Goal: Information Seeking & Learning: Learn about a topic

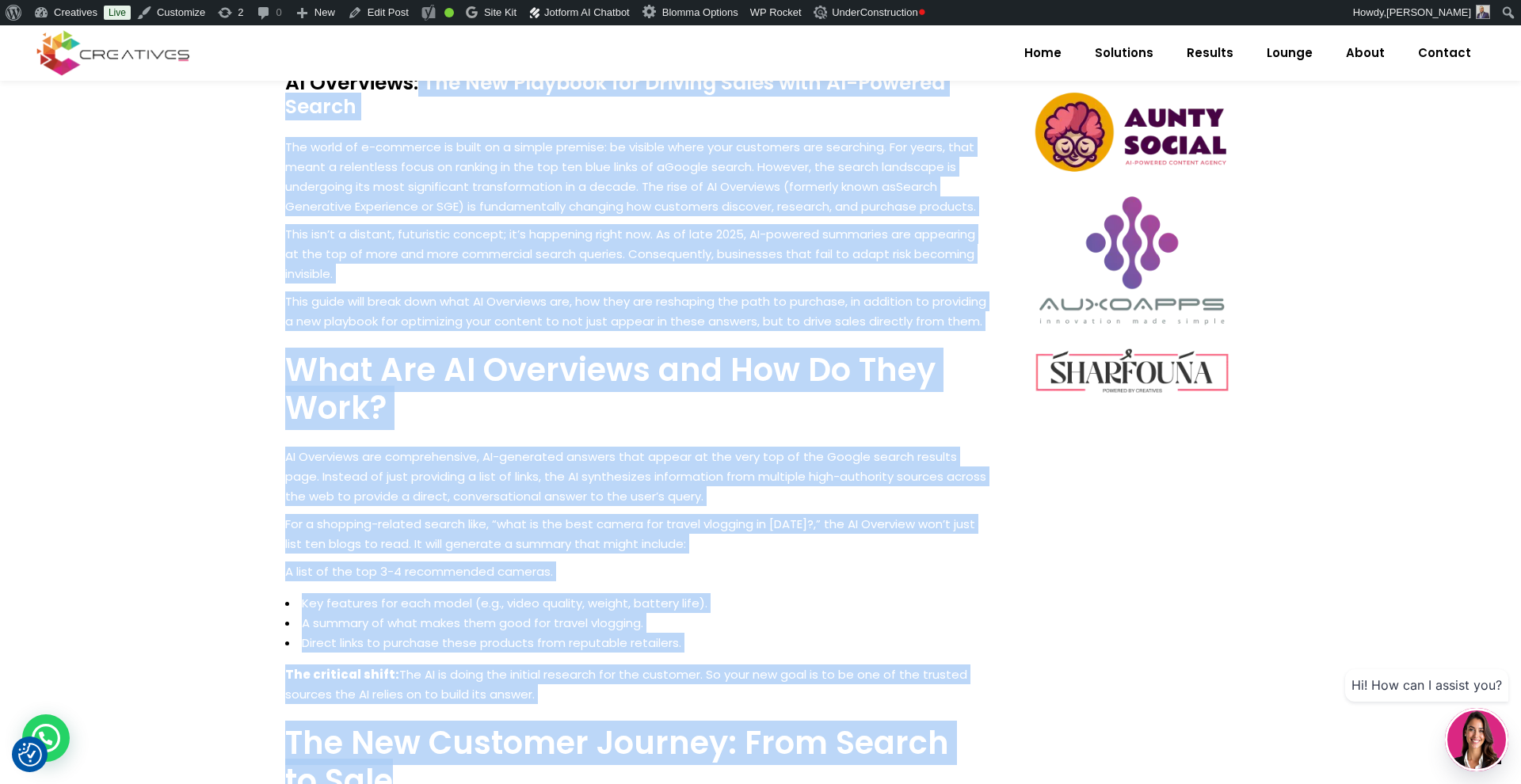
scroll to position [826, 0]
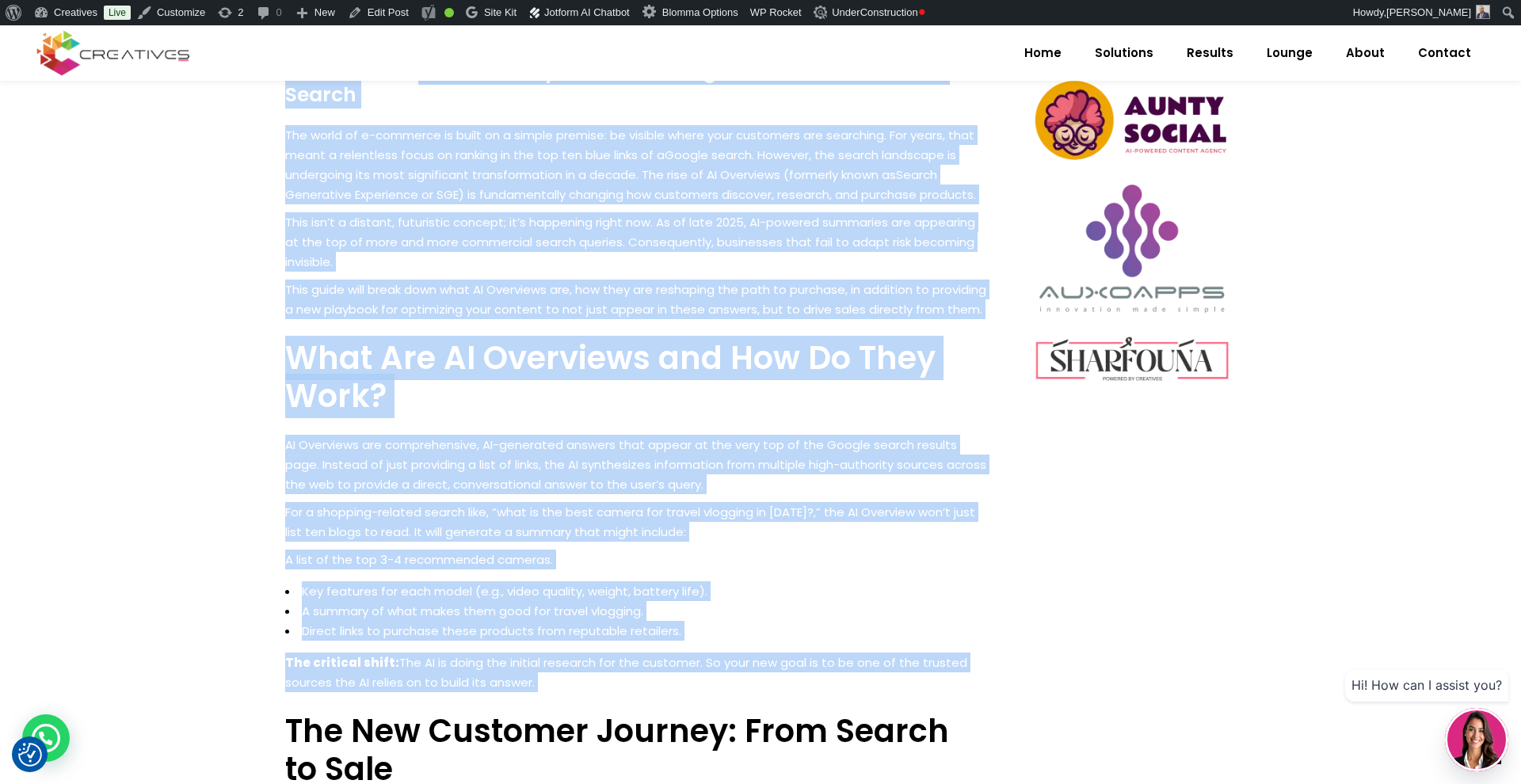
drag, startPoint x: 365, startPoint y: 275, endPoint x: 741, endPoint y: 704, distance: 570.5
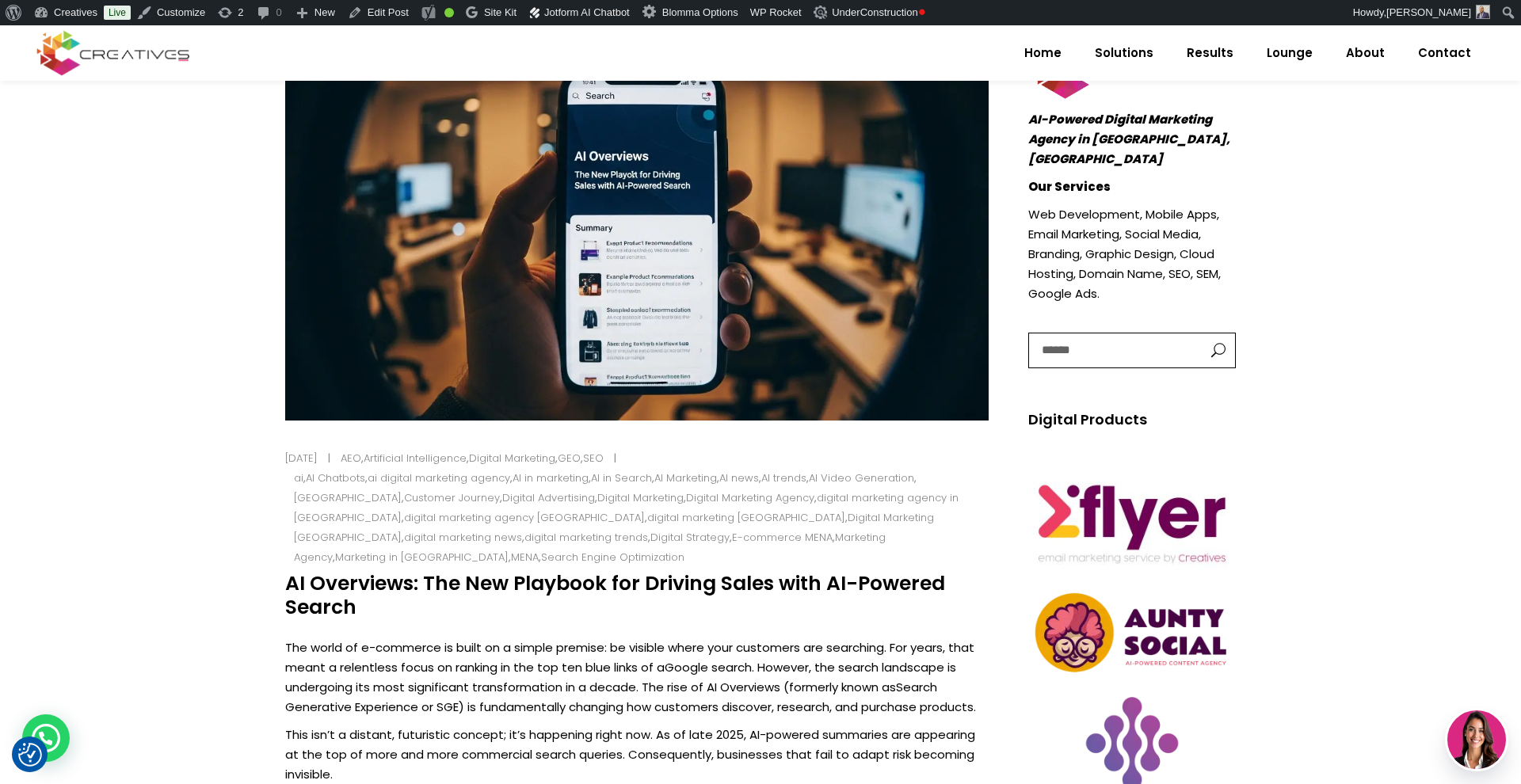
scroll to position [385, 0]
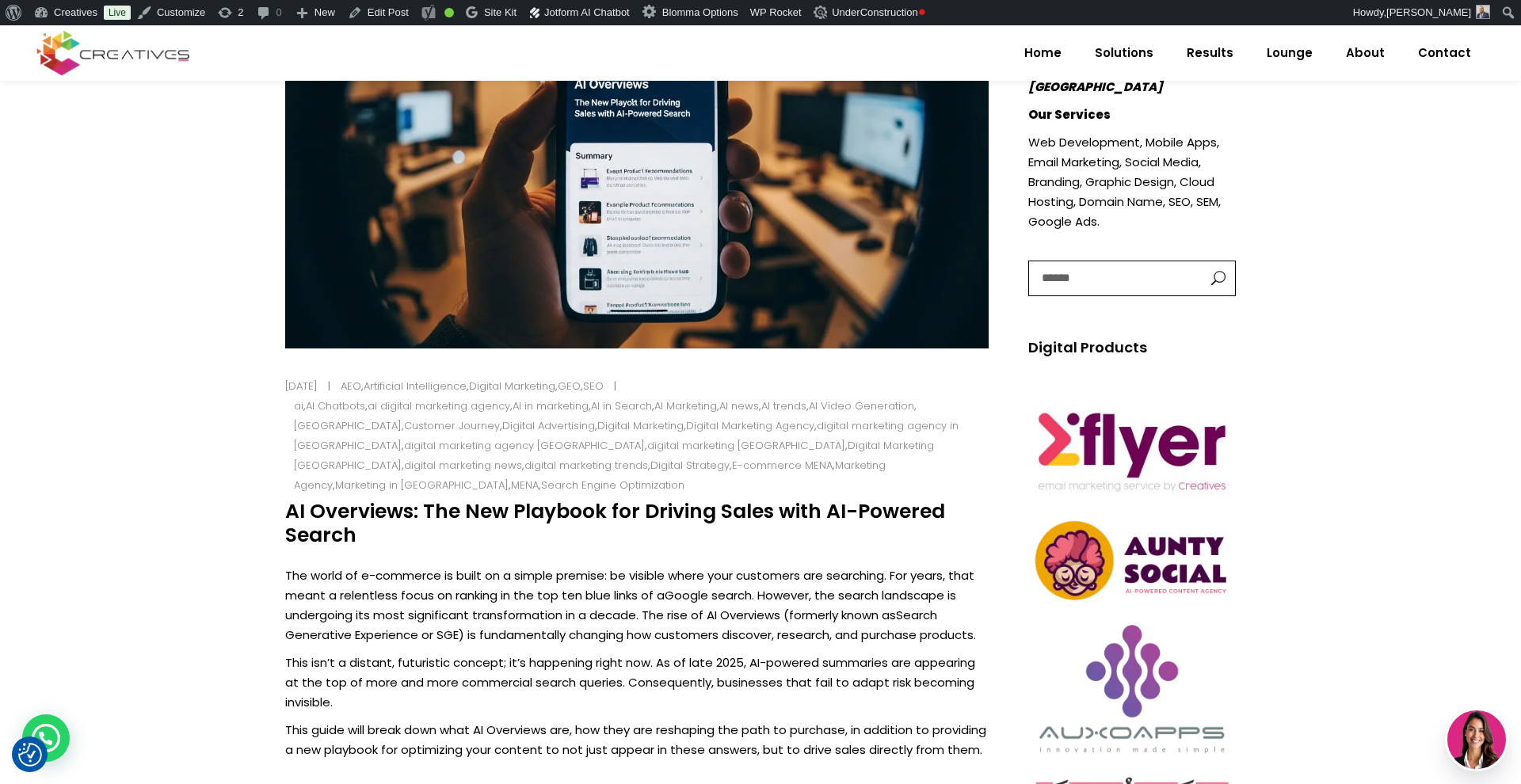
drag, startPoint x: 334, startPoint y: 511, endPoint x: 286, endPoint y: 493, distance: 51.3
click at [286, 500] on h4 "AI Overviews: The New Playbook for Driving Sales with AI-Powered Search" at bounding box center [637, 524] width 703 height 48
copy h4 "AI Overviews: The New Playbook for Driving Sales with AI-Powered Search"
click at [360, 566] on p "The world of e-commerce is built on a simple premise: be visible where your cus…" at bounding box center [637, 605] width 703 height 79
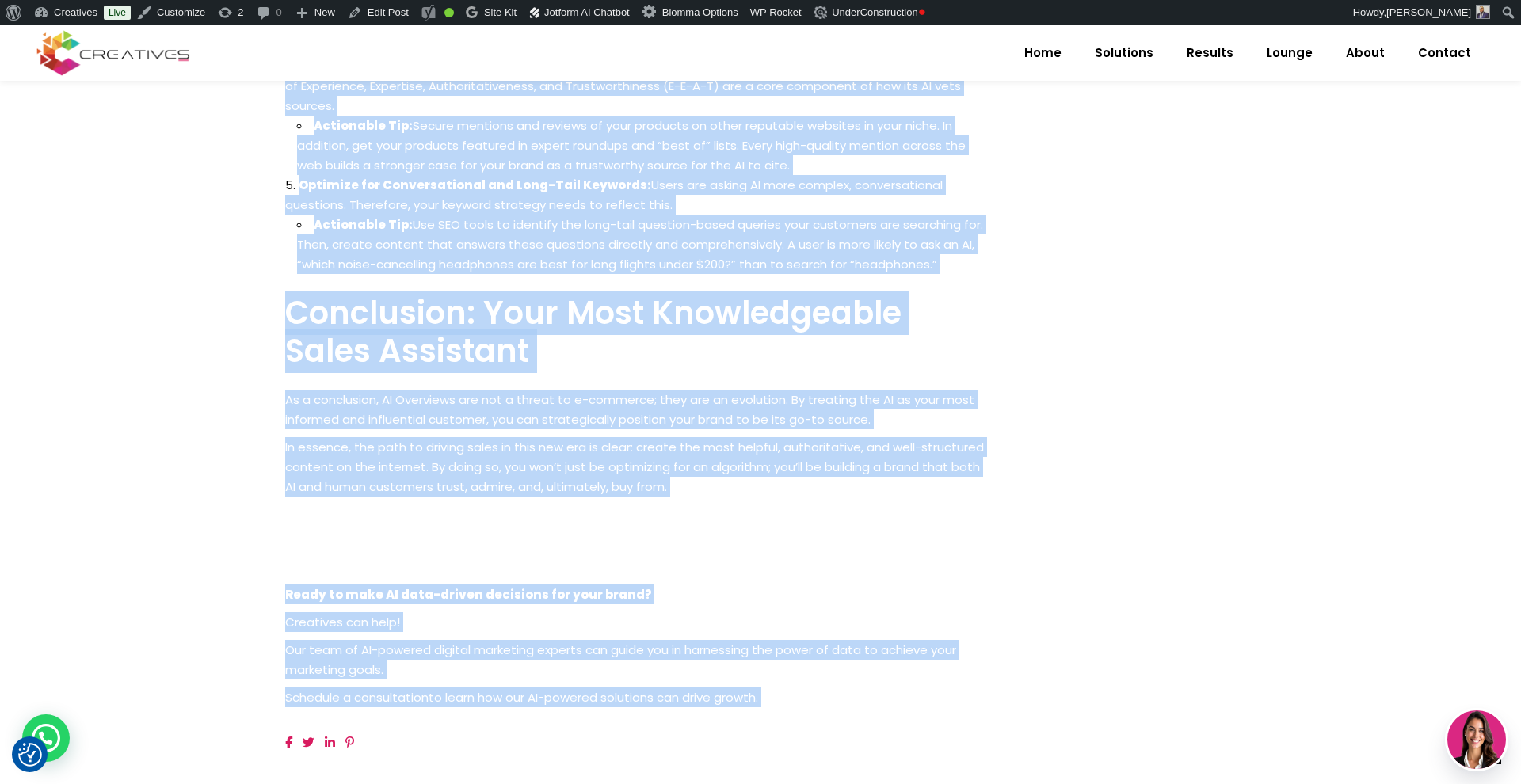
scroll to position [2340, 0]
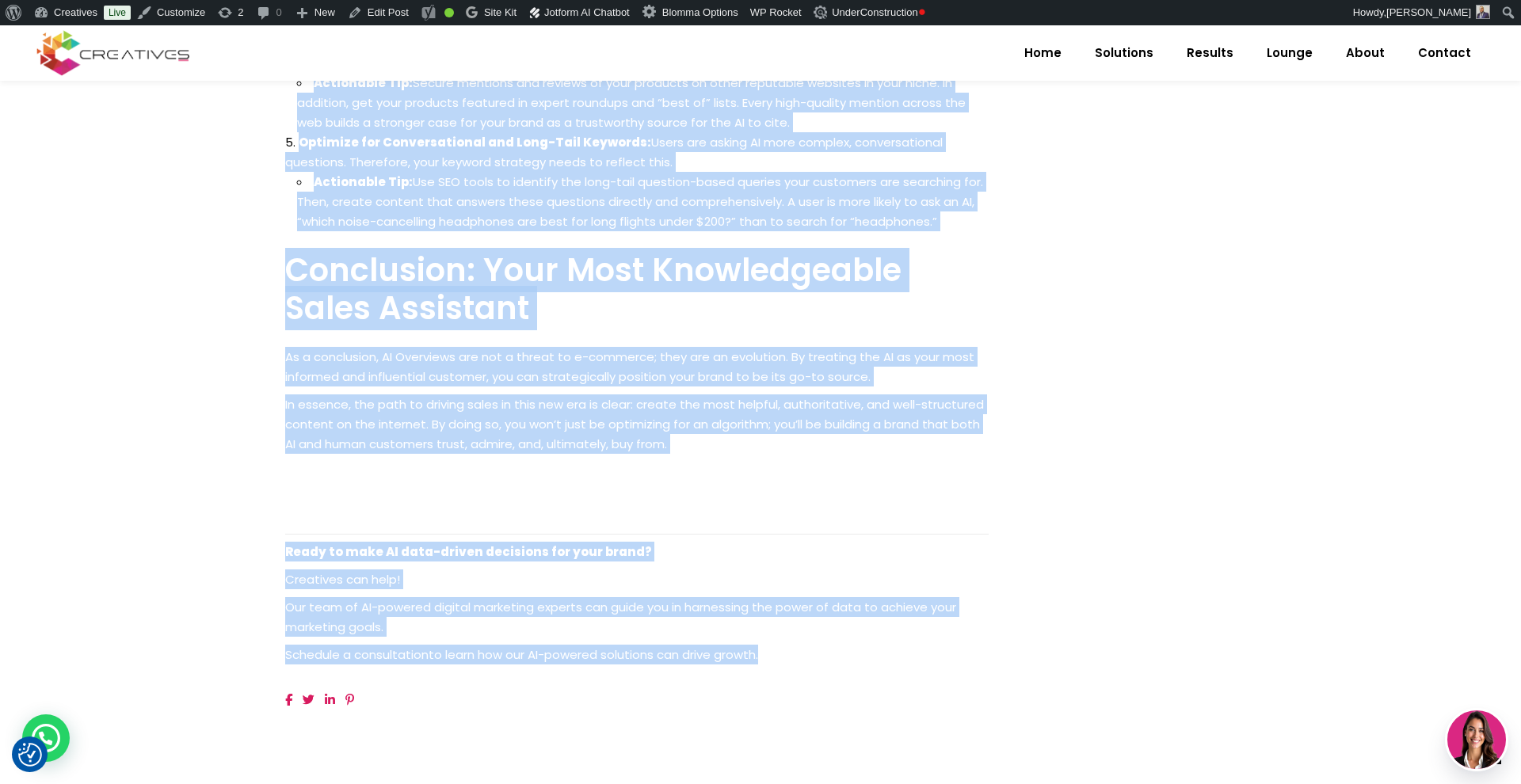
drag, startPoint x: 360, startPoint y: 555, endPoint x: 807, endPoint y: 651, distance: 457.2
copy div "The world of e-commerce is built on a simple premise: be visible where your cus…"
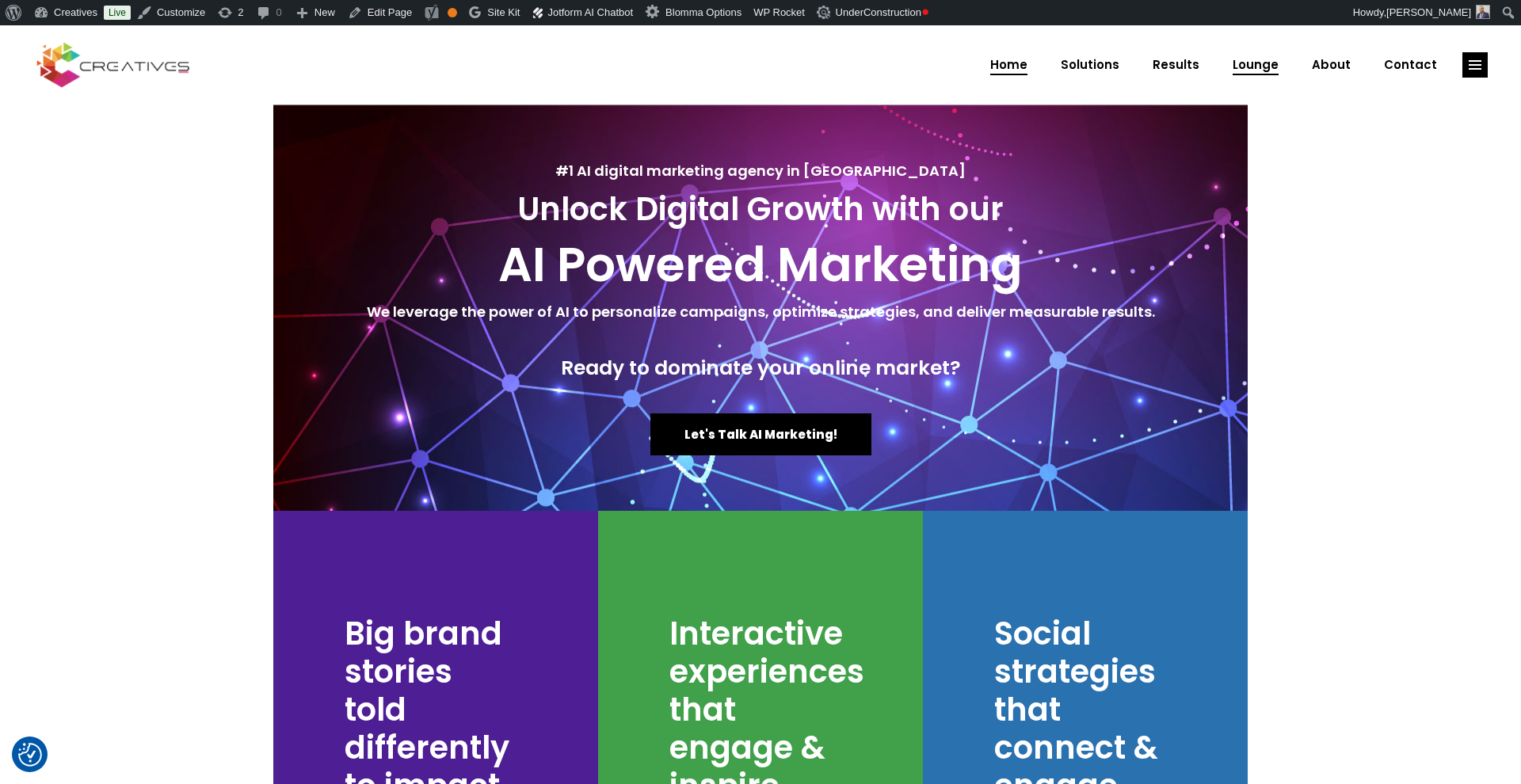
click at [1254, 67] on span "Lounge" at bounding box center [1256, 65] width 46 height 41
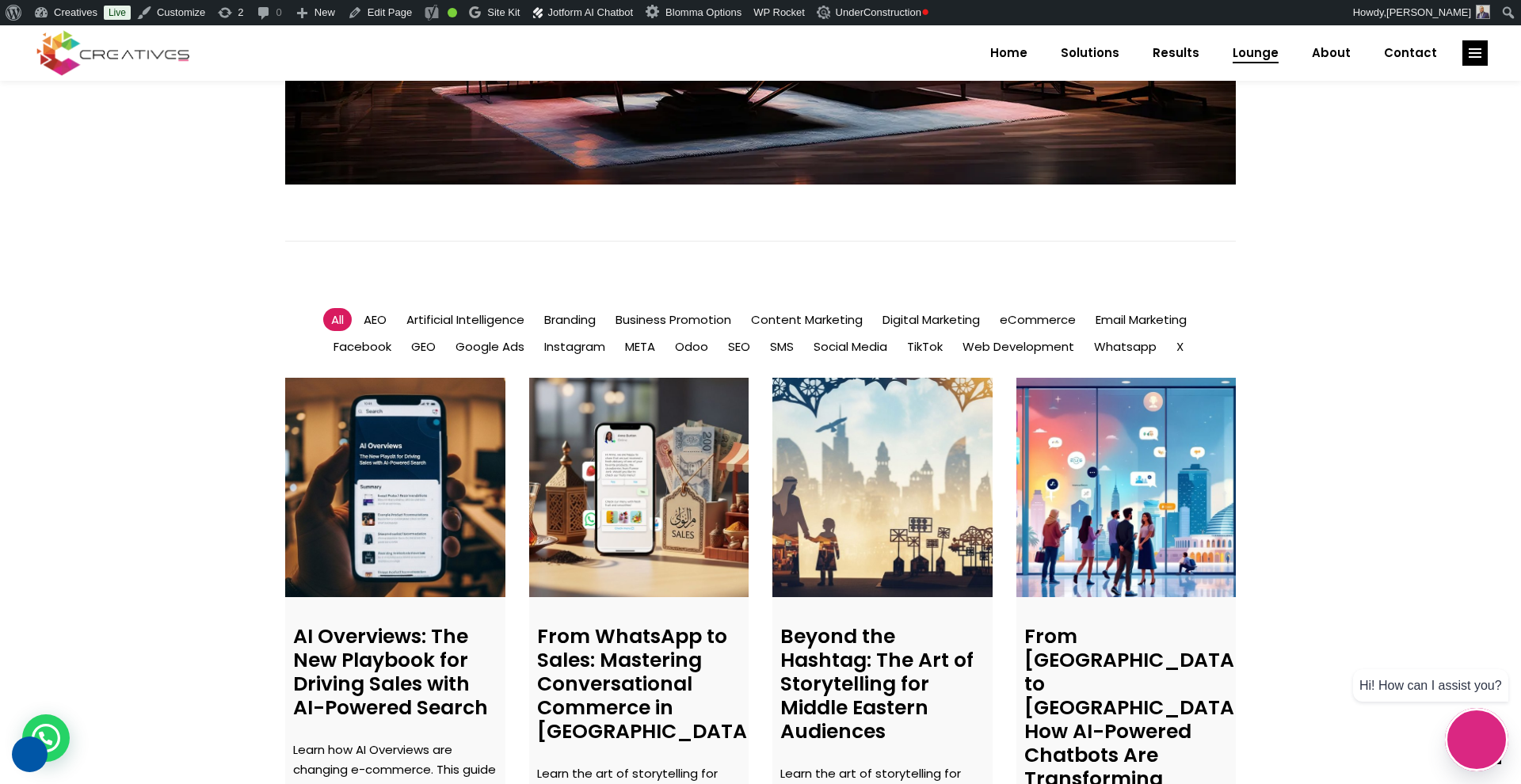
scroll to position [849, 0]
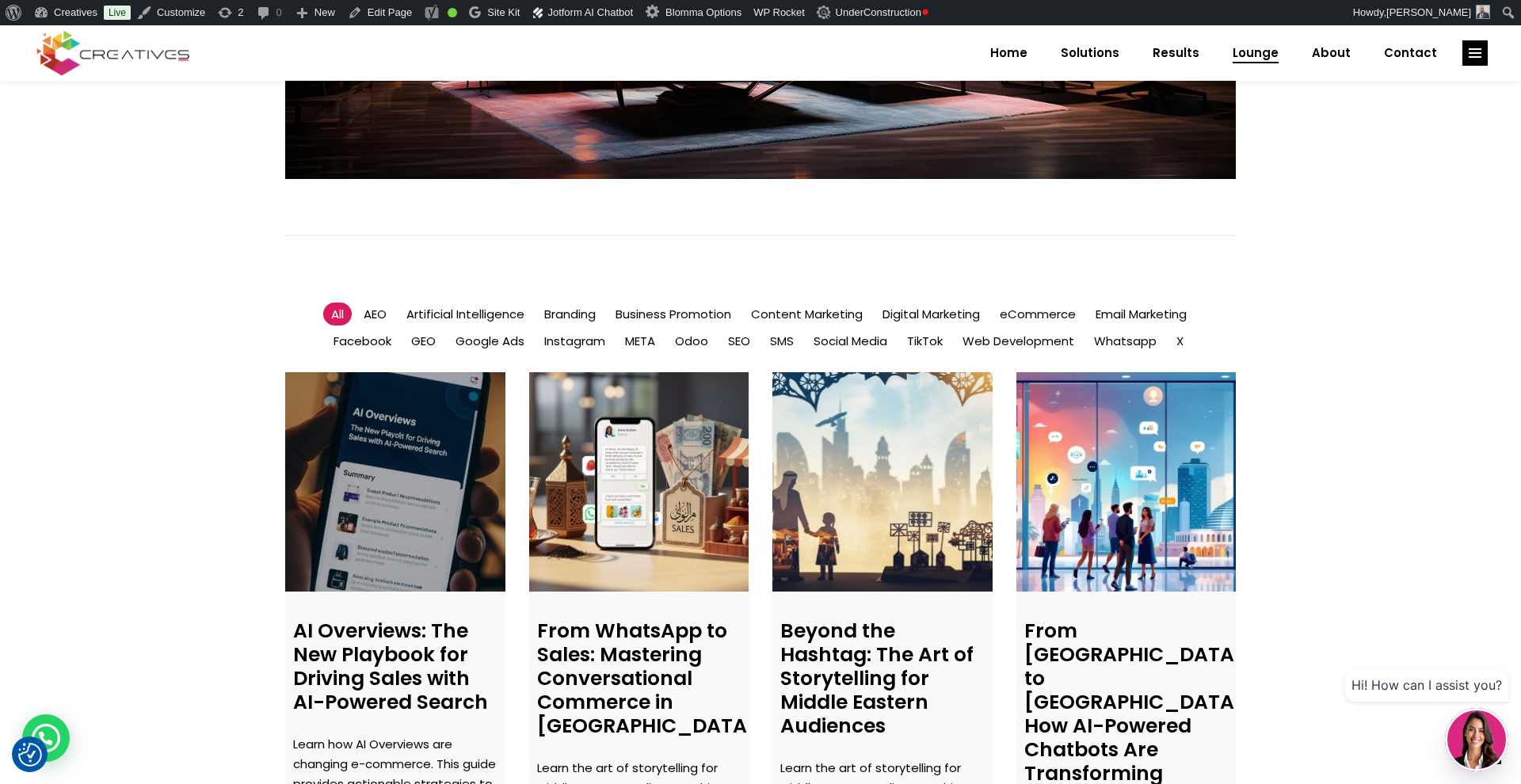
click at [439, 403] on link at bounding box center [395, 482] width 220 height 220
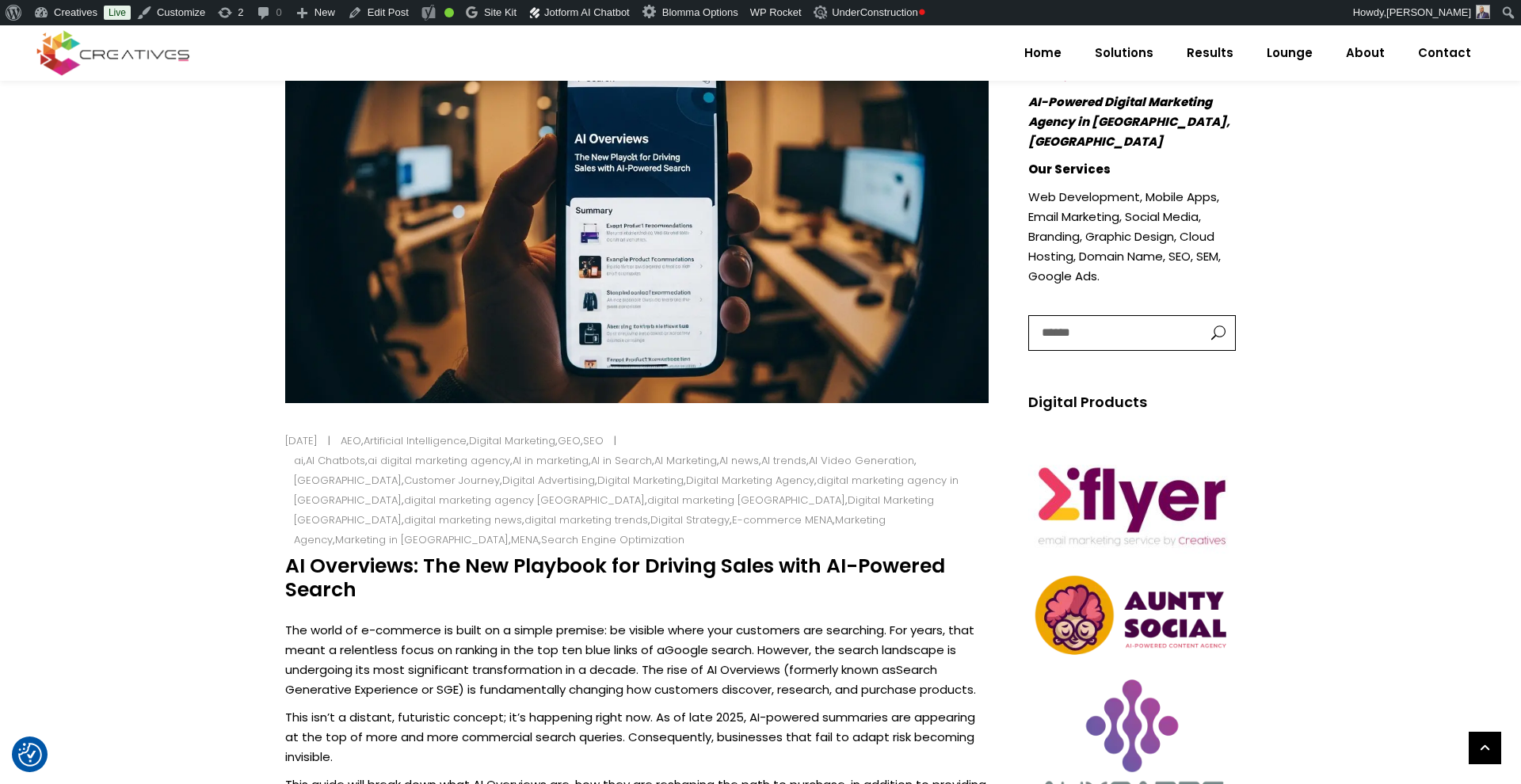
scroll to position [532, 0]
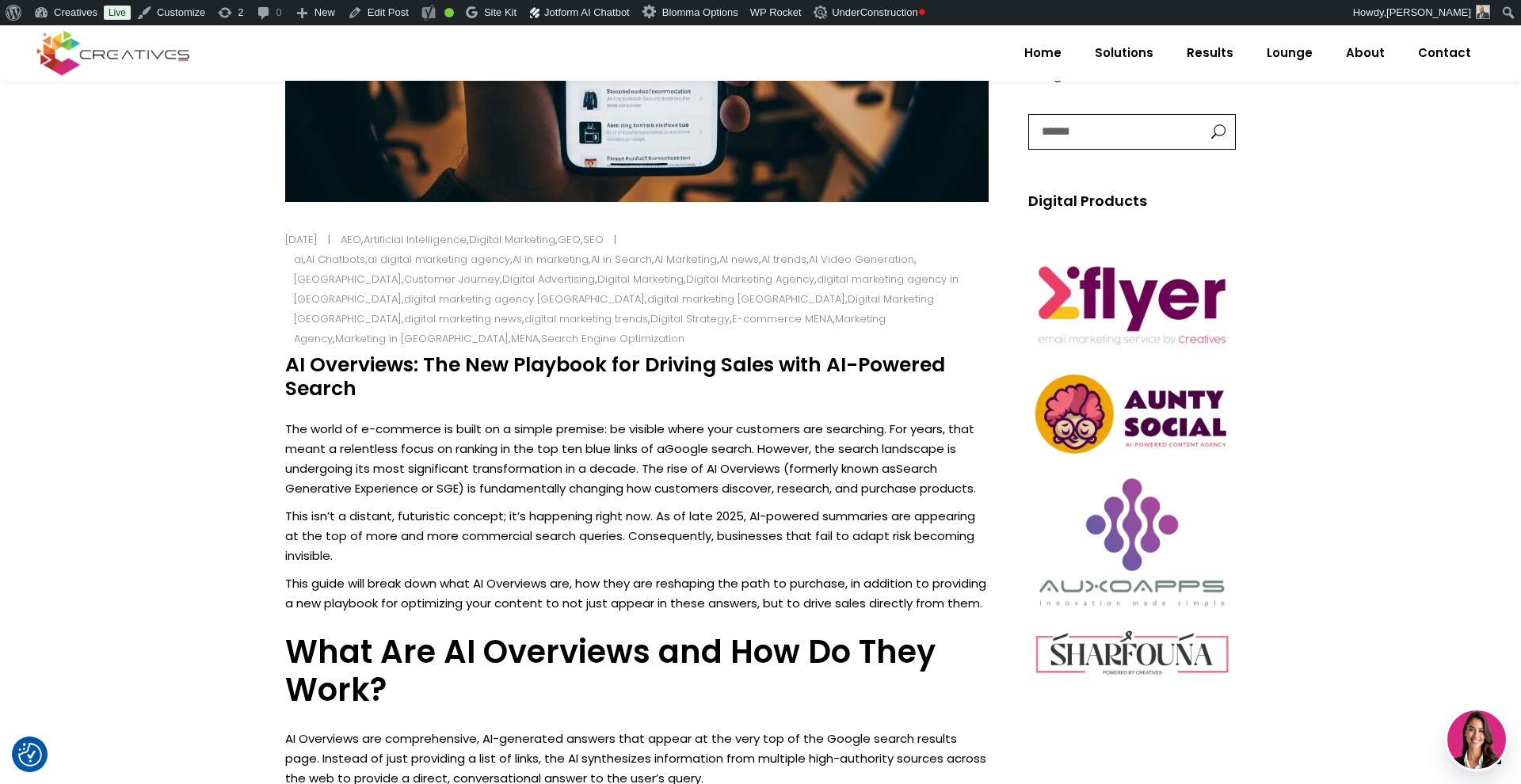
drag, startPoint x: 286, startPoint y: 345, endPoint x: 354, endPoint y: 359, distance: 69.4
click at [354, 359] on h4 "AI Overviews: The New Playbook for Driving Sales with AI-Powered Search" at bounding box center [637, 377] width 703 height 48
copy h4 "AI Overviews: The New Playbook for Driving Sales with AI-Powered Search"
